Goal: Check status: Check status

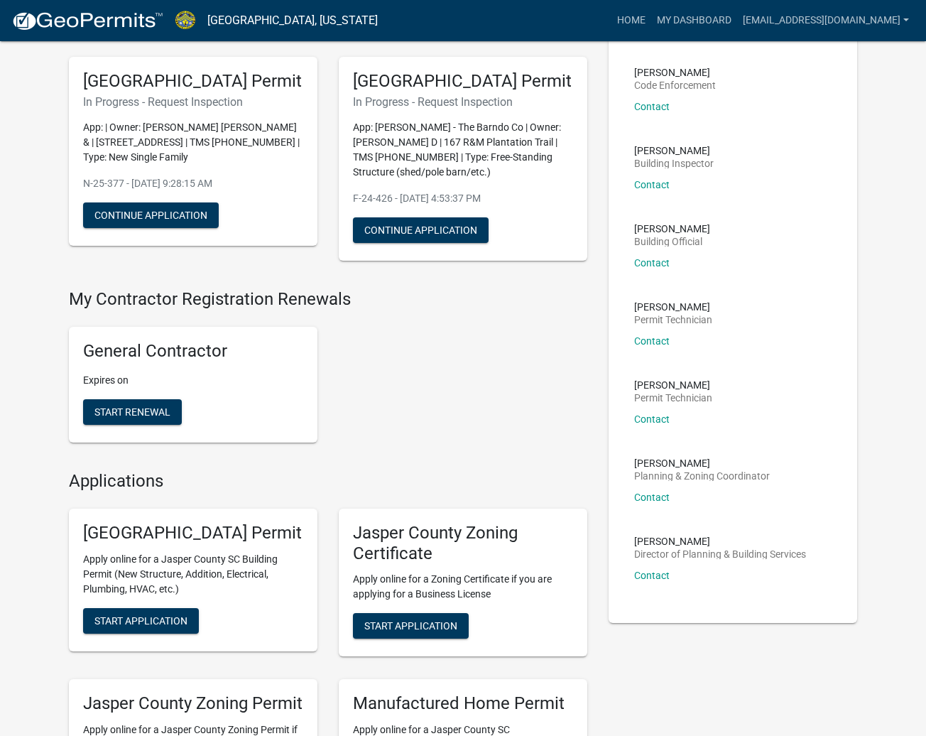
scroll to position [97, 0]
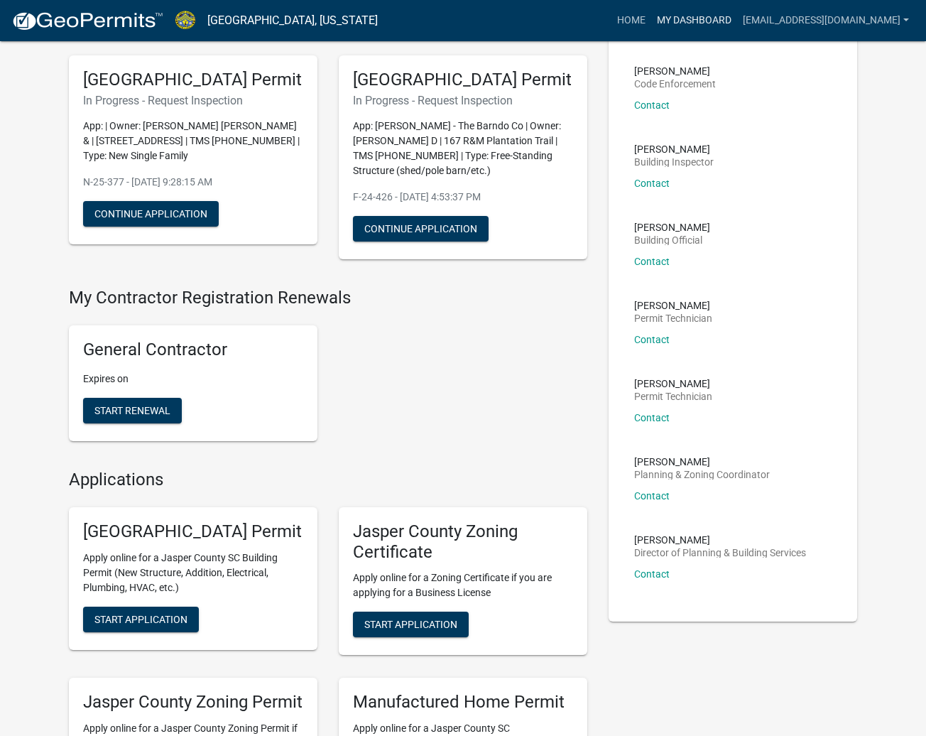
click at [692, 17] on link "My Dashboard" at bounding box center [694, 20] width 86 height 27
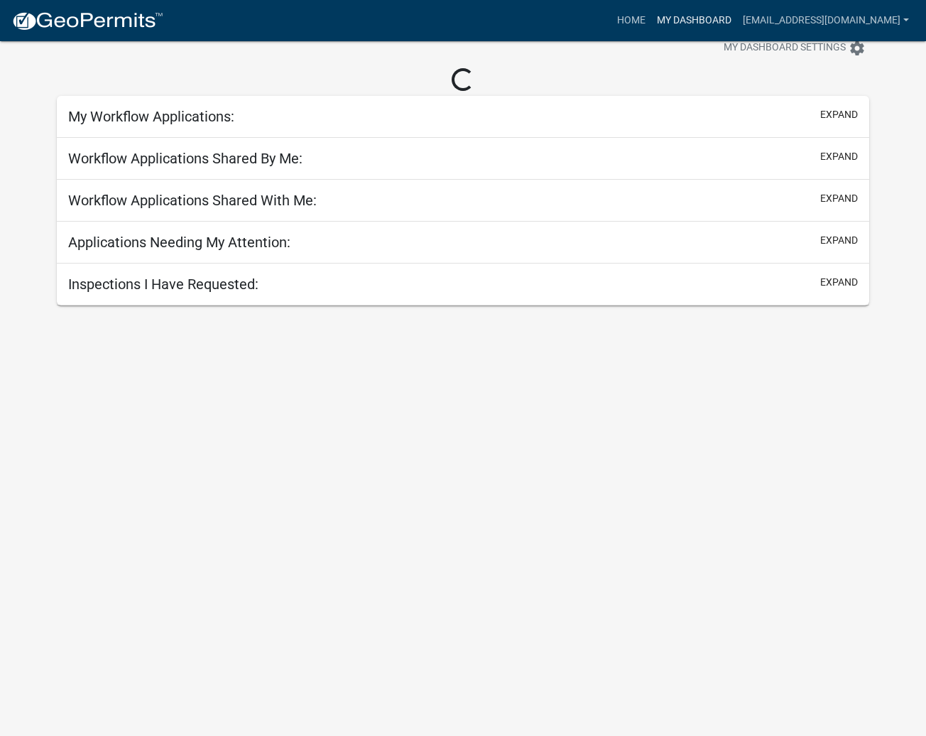
scroll to position [41, 0]
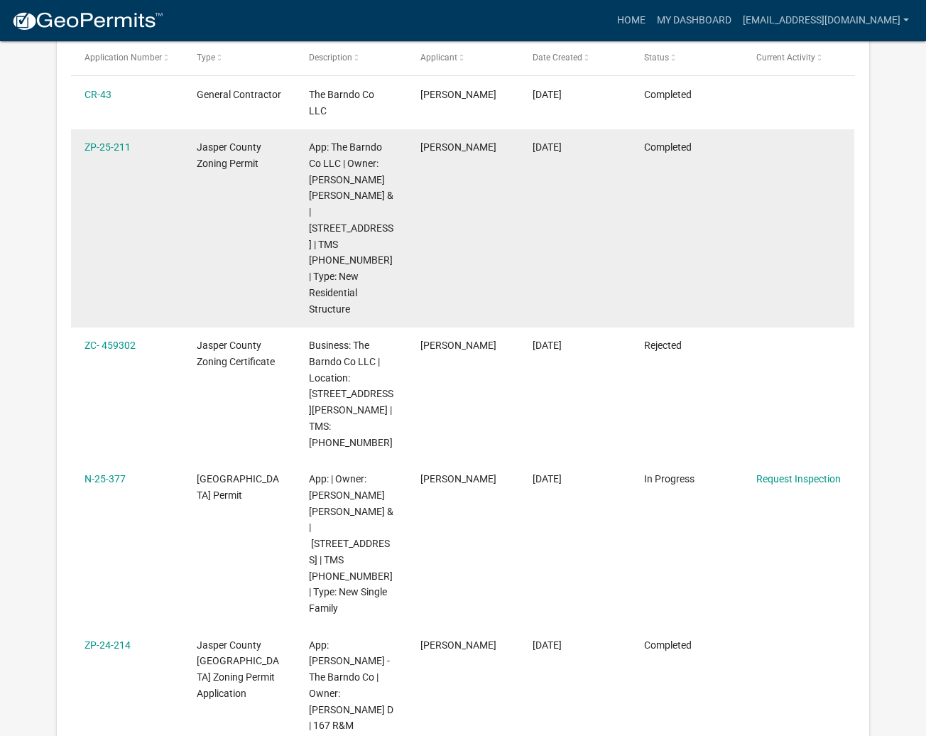
scroll to position [286, 0]
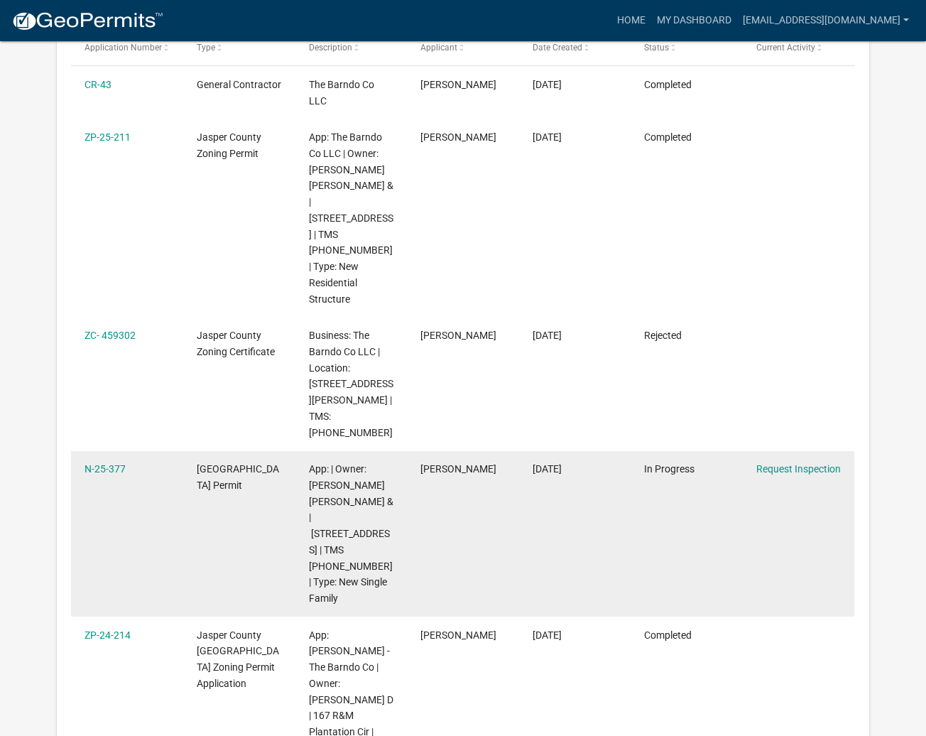
click at [404, 472] on datatable-body-cell "App: | Owner: [PERSON_NAME] [PERSON_NAME] & | [STREET_ADDRESS] | TMS [PHONE_NUM…" at bounding box center [351, 534] width 112 height 166
click at [94, 463] on link "N-25-377" at bounding box center [105, 468] width 41 height 11
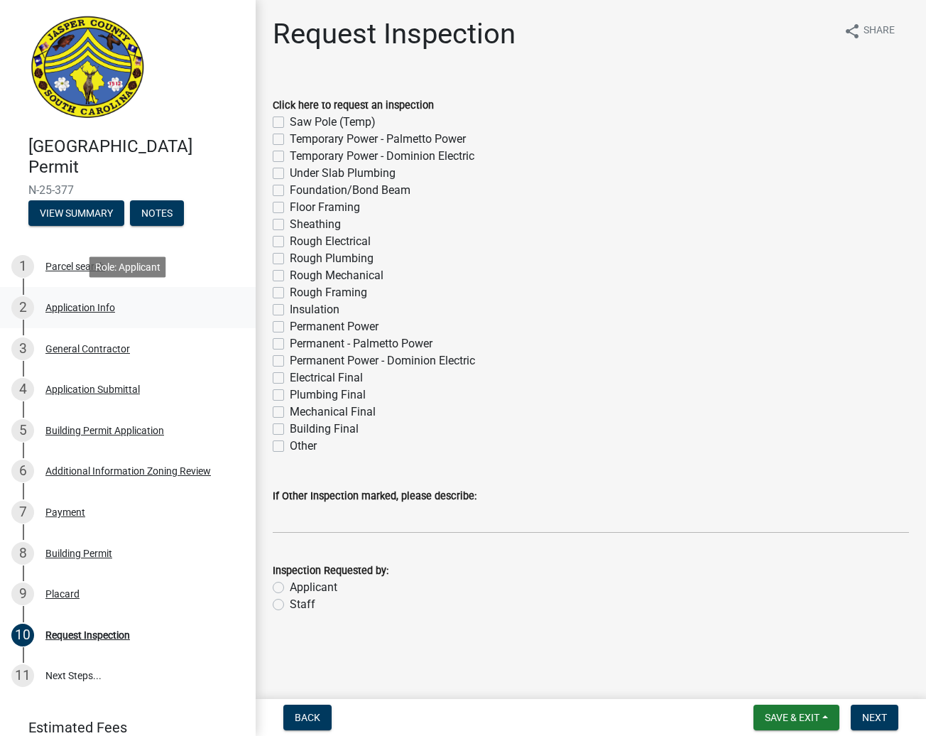
click at [71, 303] on div "Application Info" at bounding box center [80, 308] width 70 height 10
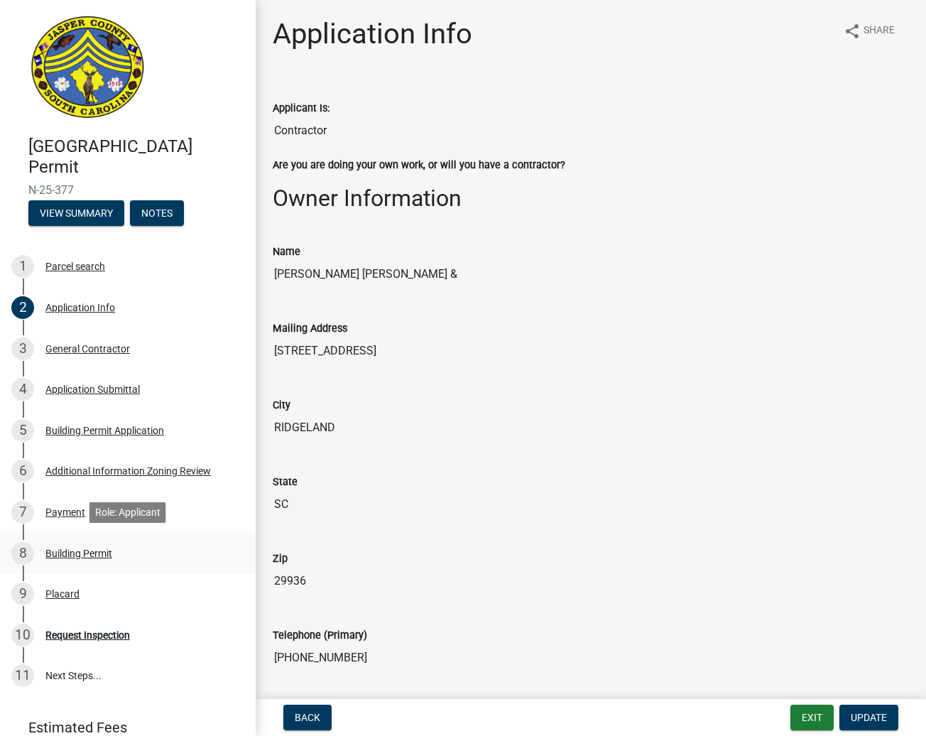
click at [93, 549] on div "Building Permit" at bounding box center [78, 553] width 67 height 10
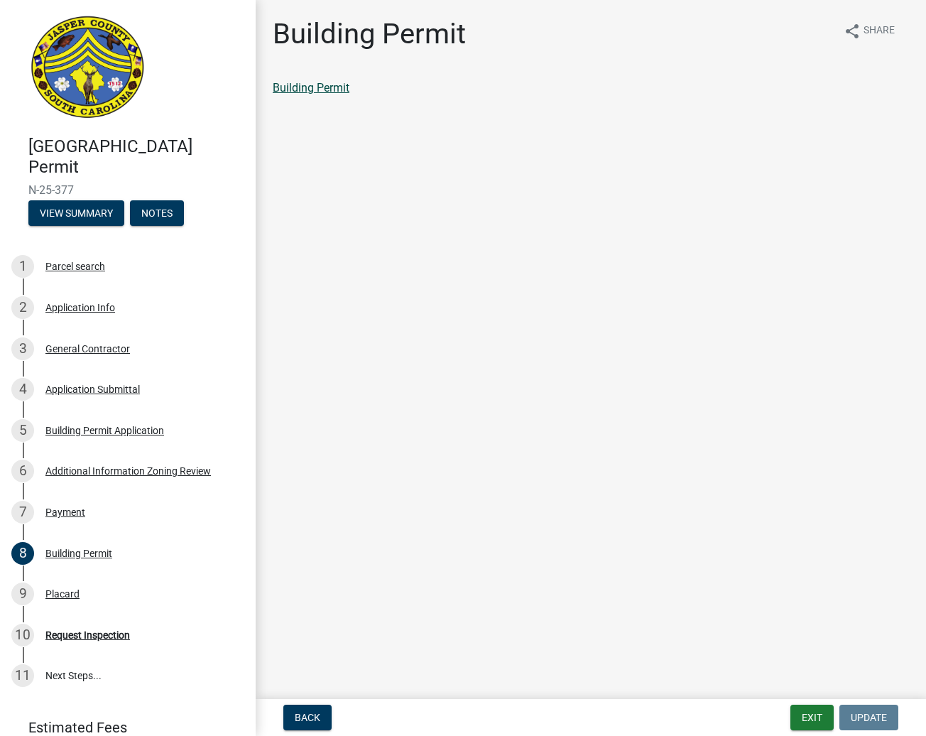
scroll to position [1, 0]
click at [299, 89] on link "Building Permit" at bounding box center [311, 87] width 77 height 13
click at [81, 338] on div "3 General Contractor" at bounding box center [122, 348] width 222 height 23
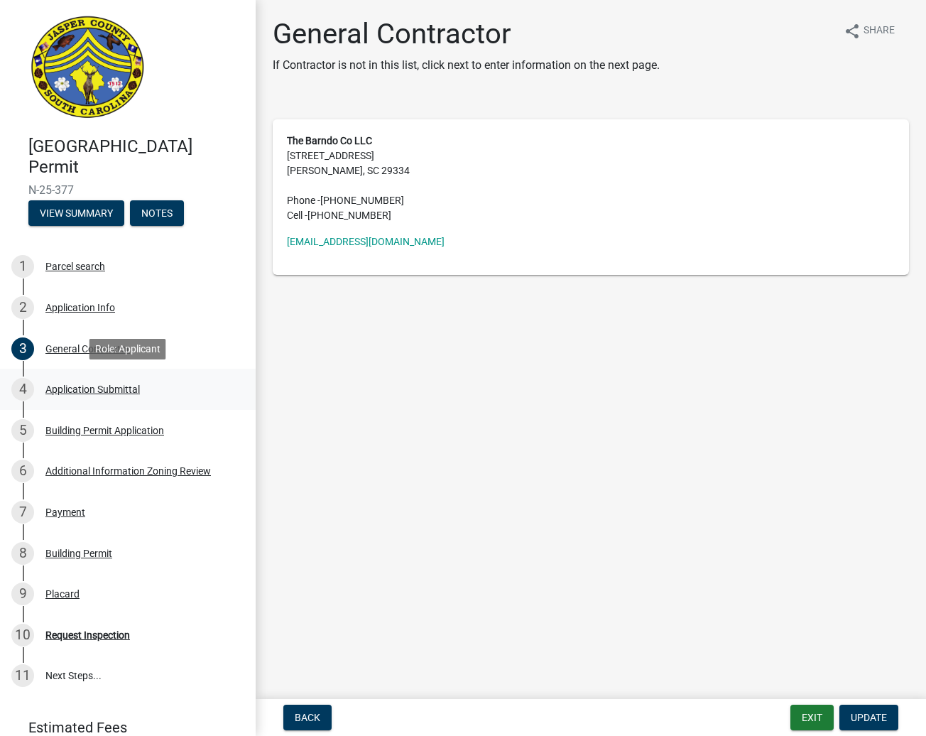
click at [87, 386] on div "Application Submittal" at bounding box center [92, 389] width 94 height 10
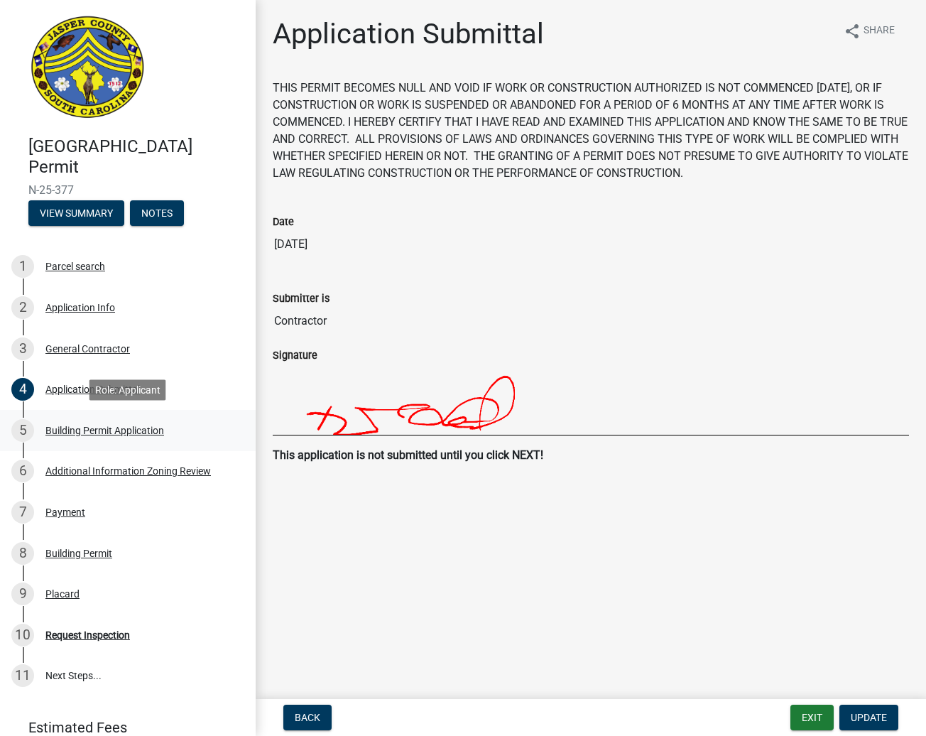
click at [97, 425] on div "Building Permit Application" at bounding box center [104, 430] width 119 height 10
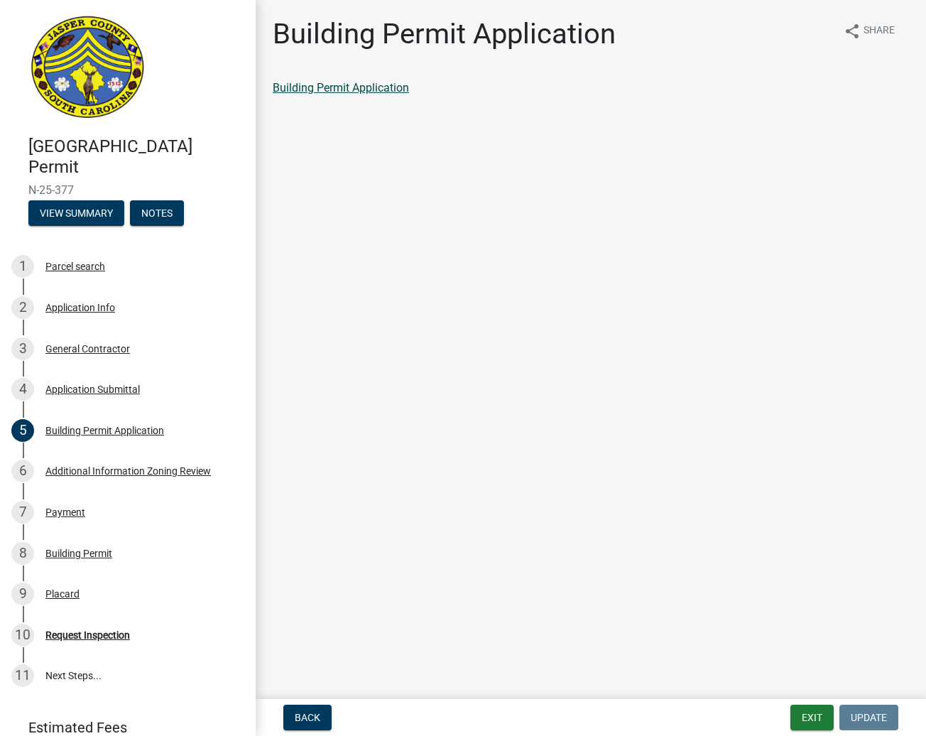
click at [382, 87] on link "Building Permit Application" at bounding box center [341, 87] width 136 height 13
